Goal: Find specific page/section: Find specific page/section

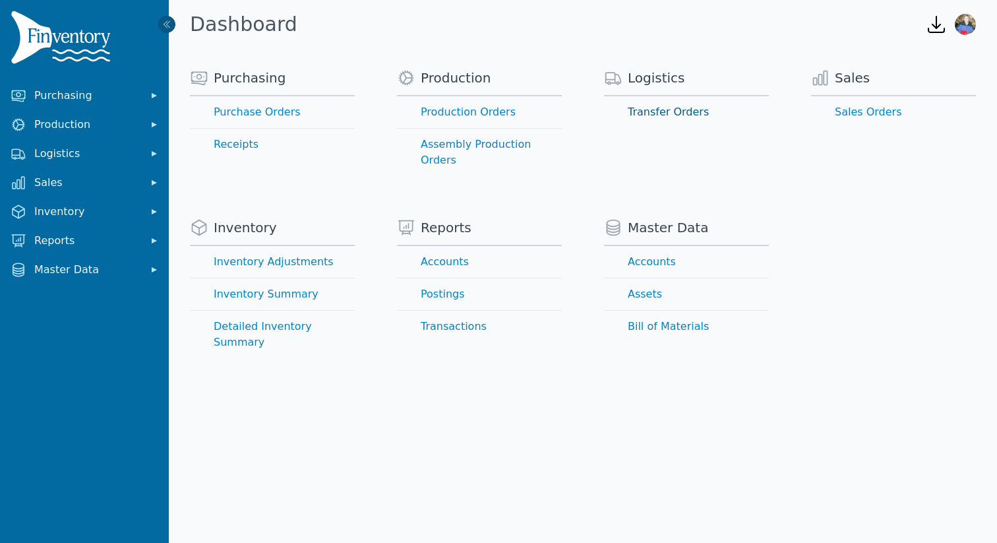
click at [646, 100] on link "Transfer Orders" at bounding box center [686, 112] width 165 height 32
click at [644, 112] on link "Transfer Orders" at bounding box center [686, 112] width 165 height 32
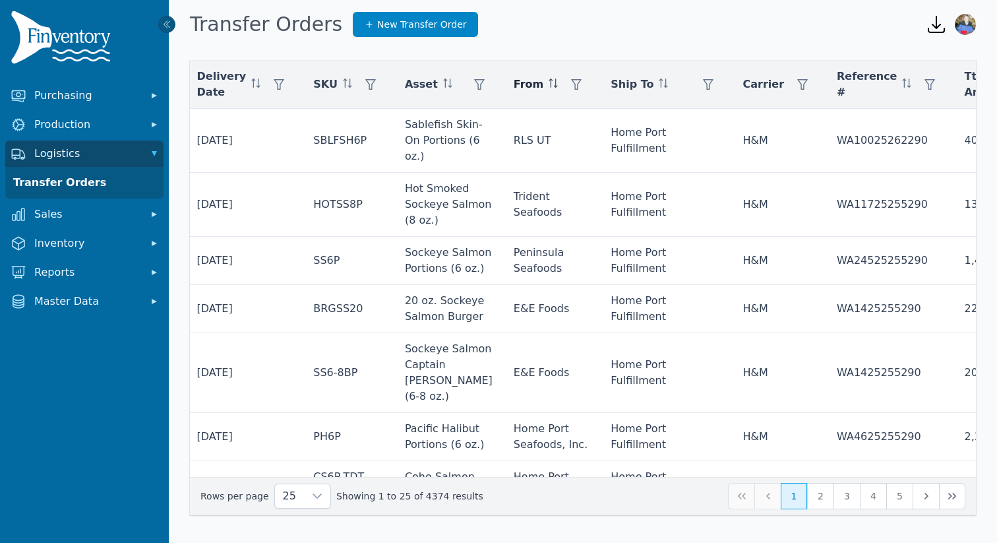
scroll to position [0, 507]
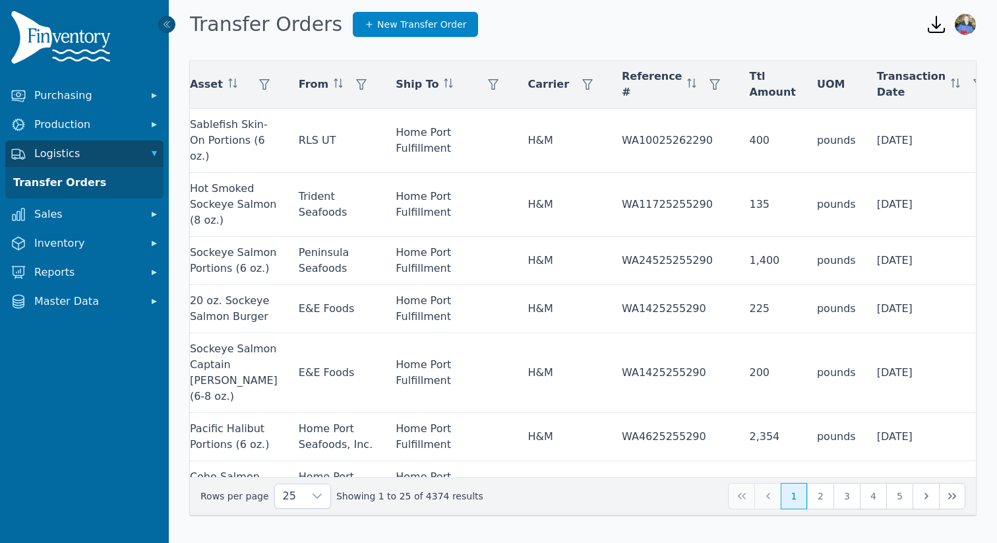
click at [940, 117] on icon at bounding box center [943, 120] width 11 height 11
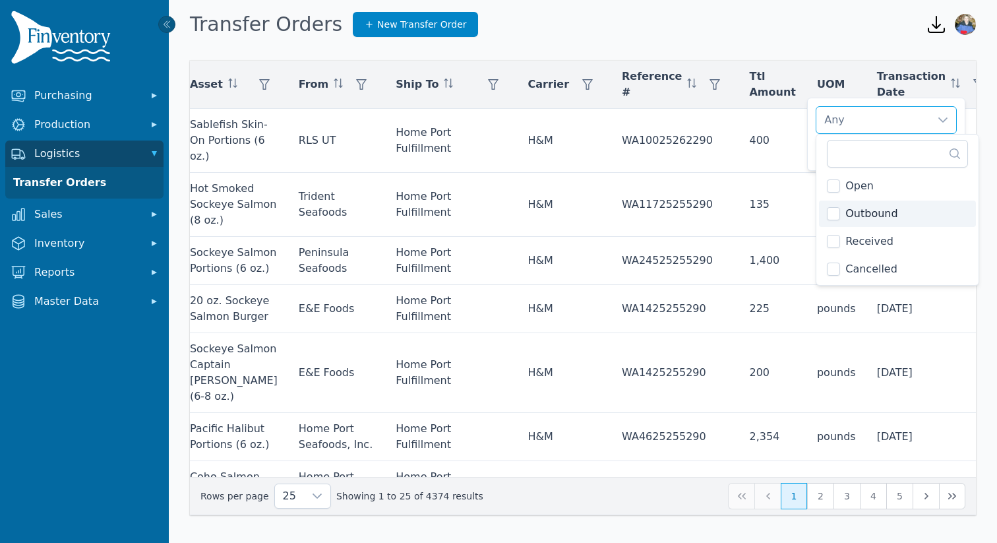
click at [865, 212] on span "Outbound" at bounding box center [871, 214] width 52 height 16
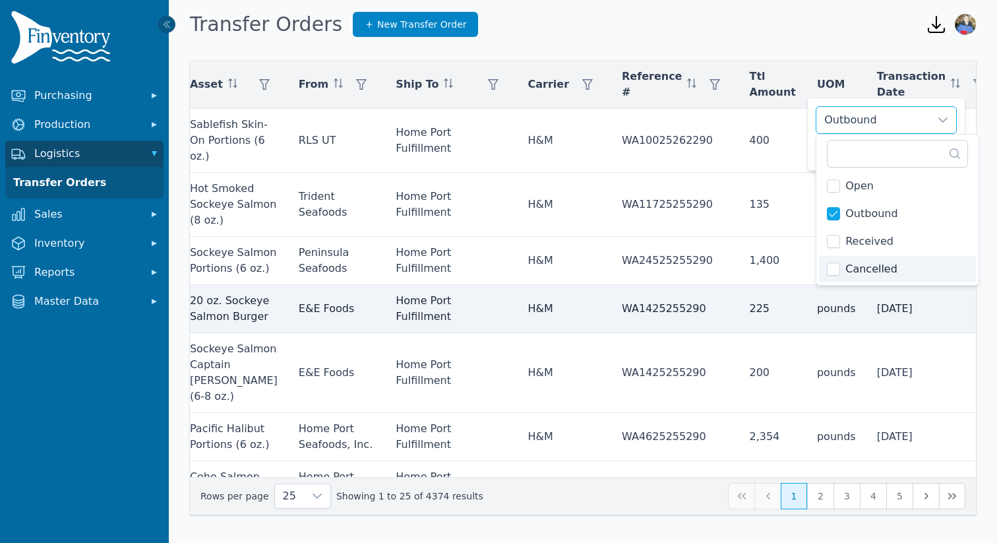
click at [866, 326] on td "[DATE]" at bounding box center [934, 309] width 137 height 48
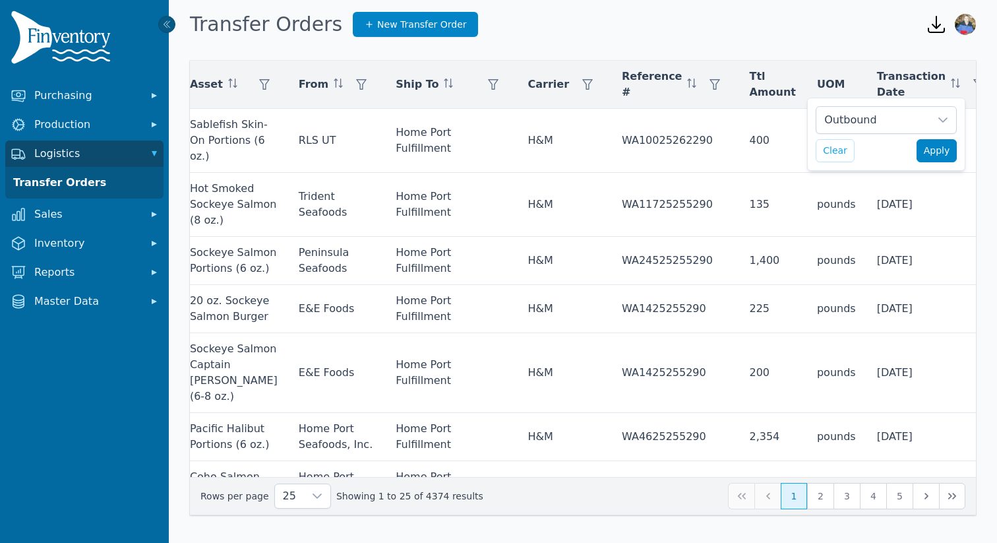
click at [931, 154] on span "Apply" at bounding box center [937, 151] width 26 height 14
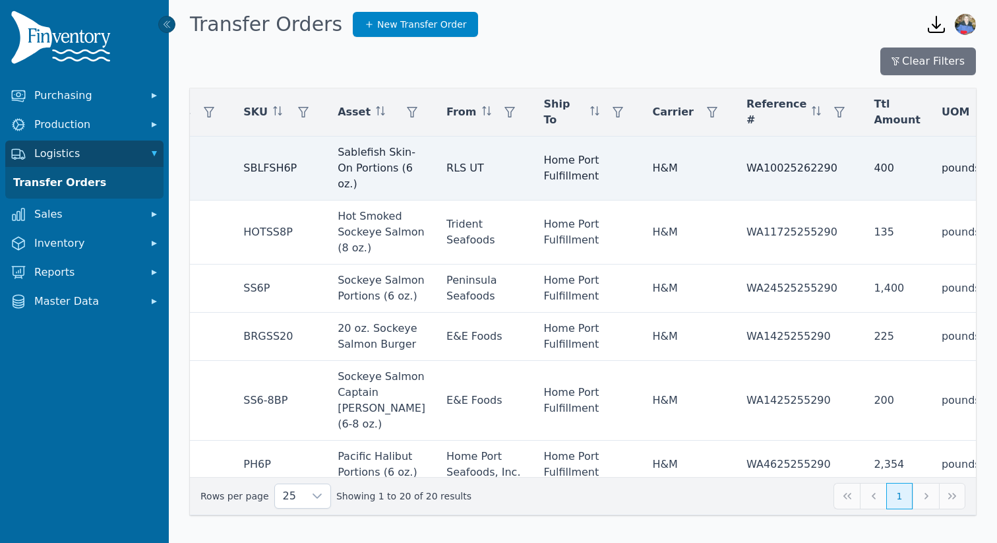
scroll to position [0, 361]
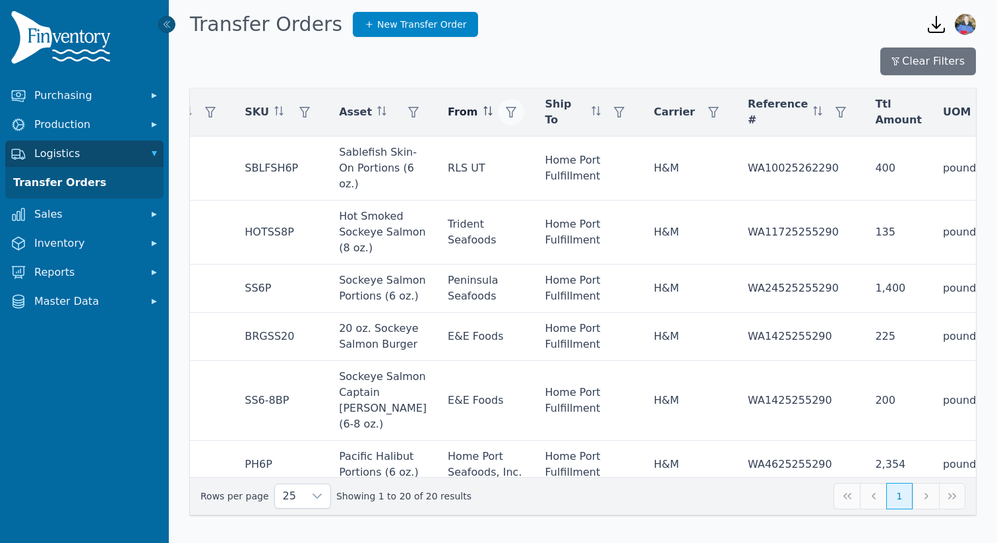
click at [506, 111] on icon "button" at bounding box center [511, 112] width 11 height 11
click at [481, 154] on div "Any" at bounding box center [515, 148] width 113 height 26
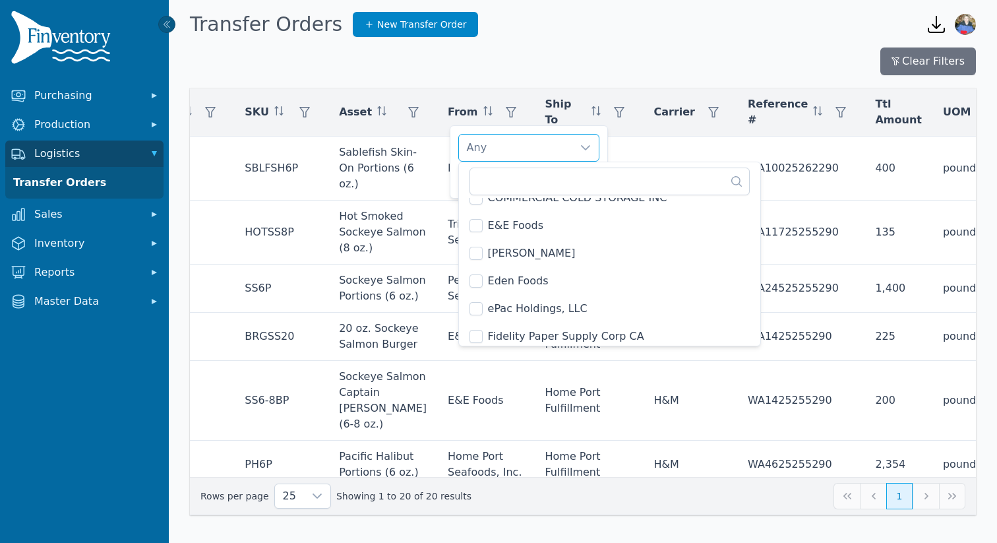
scroll to position [516, 0]
click at [491, 249] on span "[PERSON_NAME]" at bounding box center [532, 252] width 88 height 16
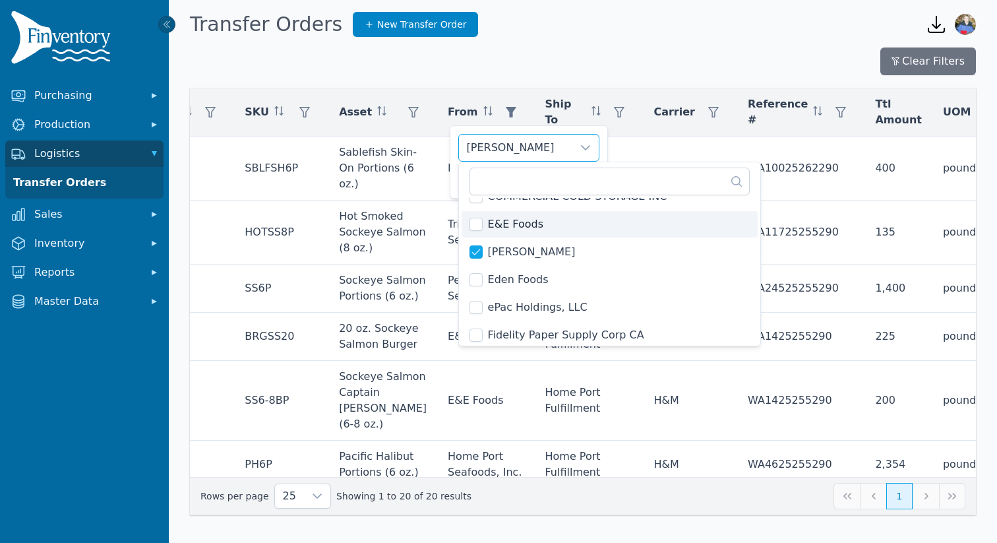
scroll to position [501, 0]
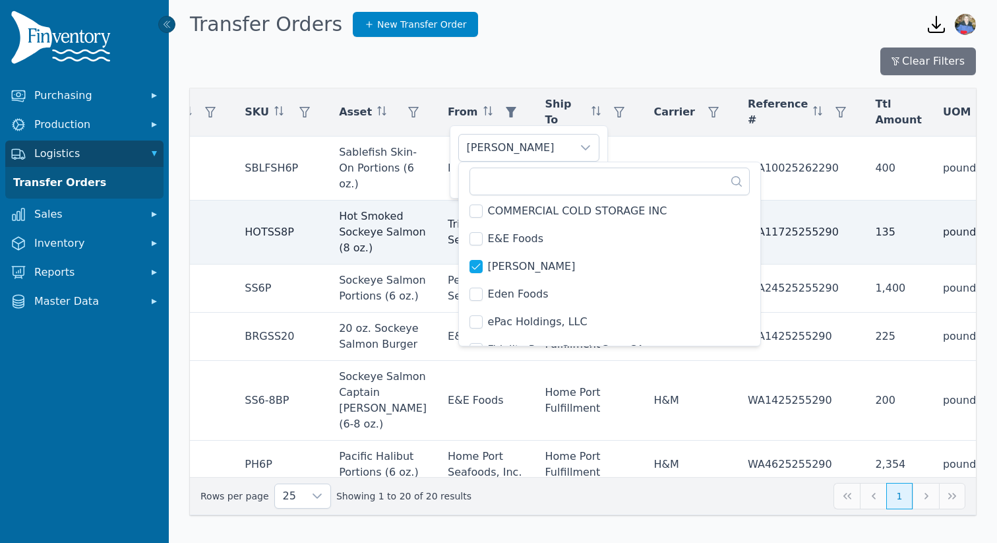
click at [444, 212] on td "Trident Seafoods" at bounding box center [485, 232] width 97 height 64
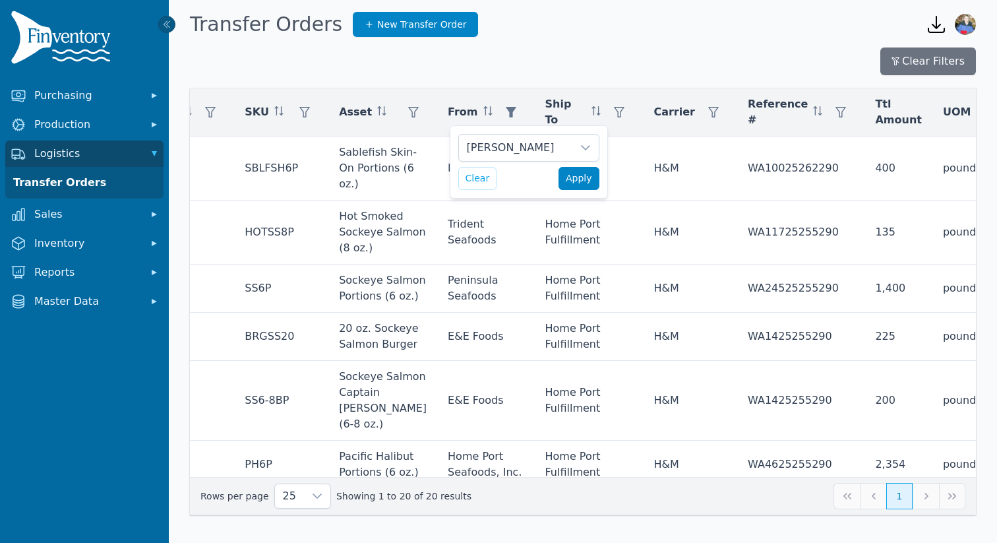
click at [574, 181] on span "Apply" at bounding box center [579, 178] width 26 height 14
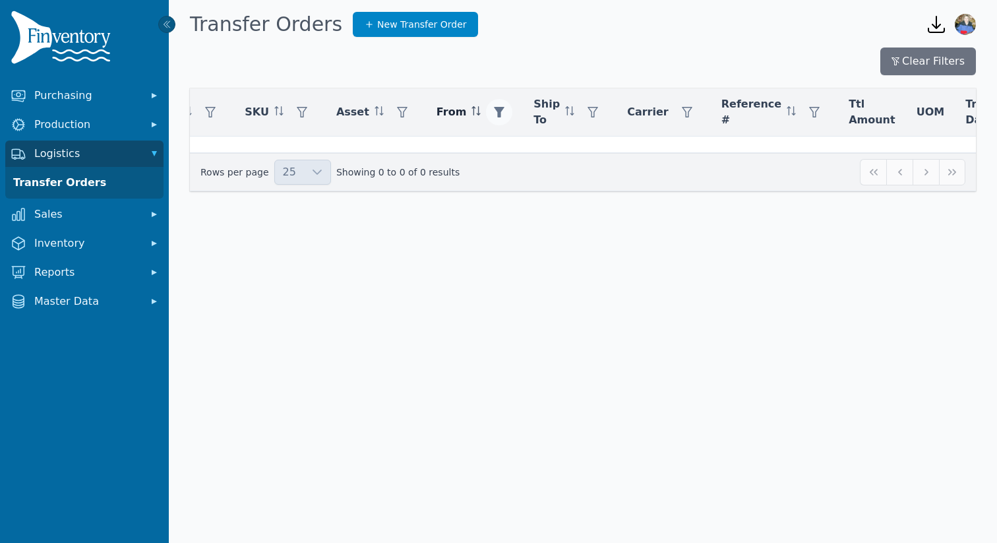
click at [495, 112] on icon "button" at bounding box center [500, 112] width 11 height 11
click at [477, 176] on button "Clear" at bounding box center [475, 178] width 39 height 23
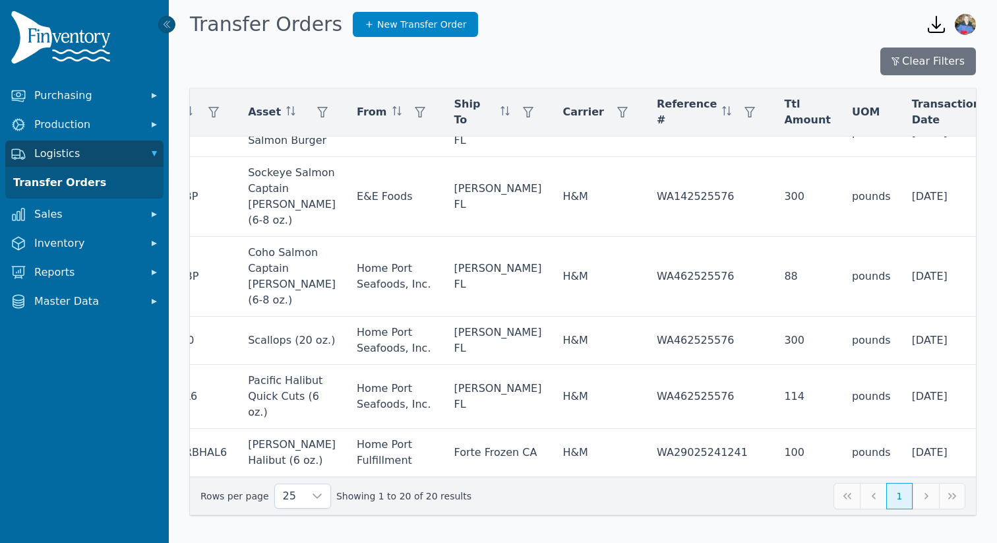
scroll to position [797, 452]
click at [313, 497] on icon at bounding box center [317, 496] width 11 height 11
click at [313, 453] on li "250" at bounding box center [296, 465] width 49 height 26
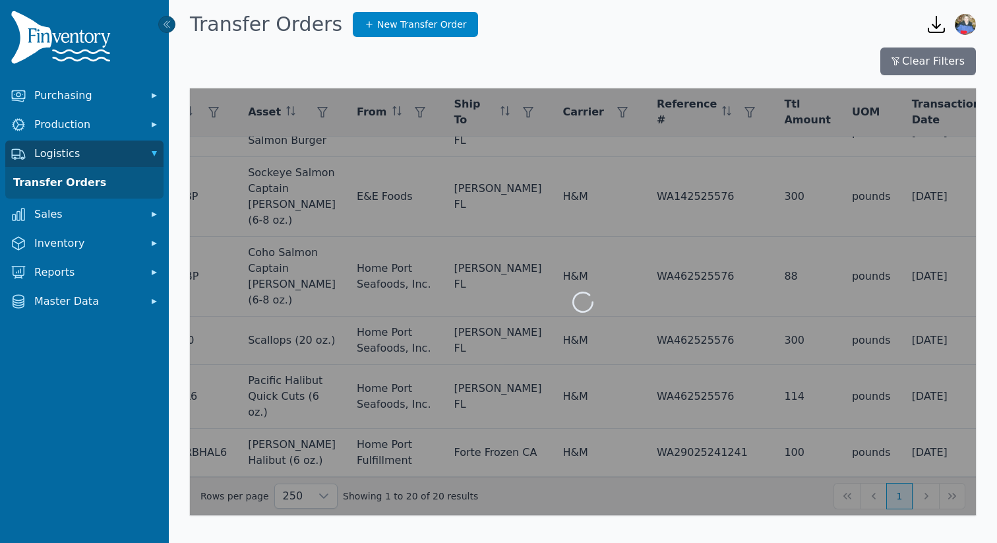
click at [318, 495] on div at bounding box center [583, 301] width 786 height 427
click at [551, 82] on div "Clear Filters Actions Transfer Order # Pickup Date Delivery Date SKU Asset From…" at bounding box center [583, 281] width 828 height 468
click at [606, 133] on div at bounding box center [583, 301] width 786 height 427
